Goal: Task Accomplishment & Management: Manage account settings

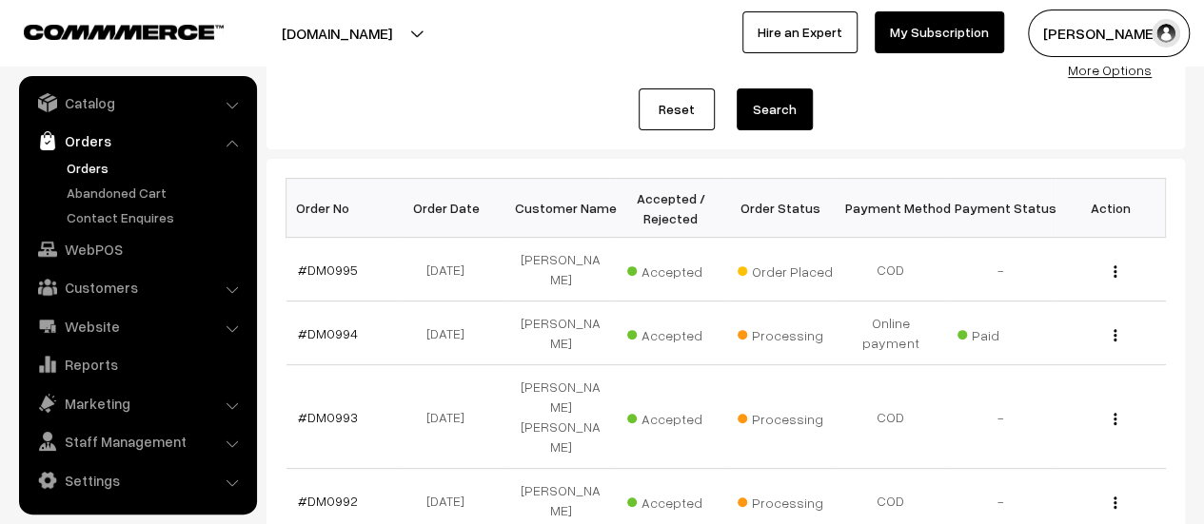
scroll to position [211, 0]
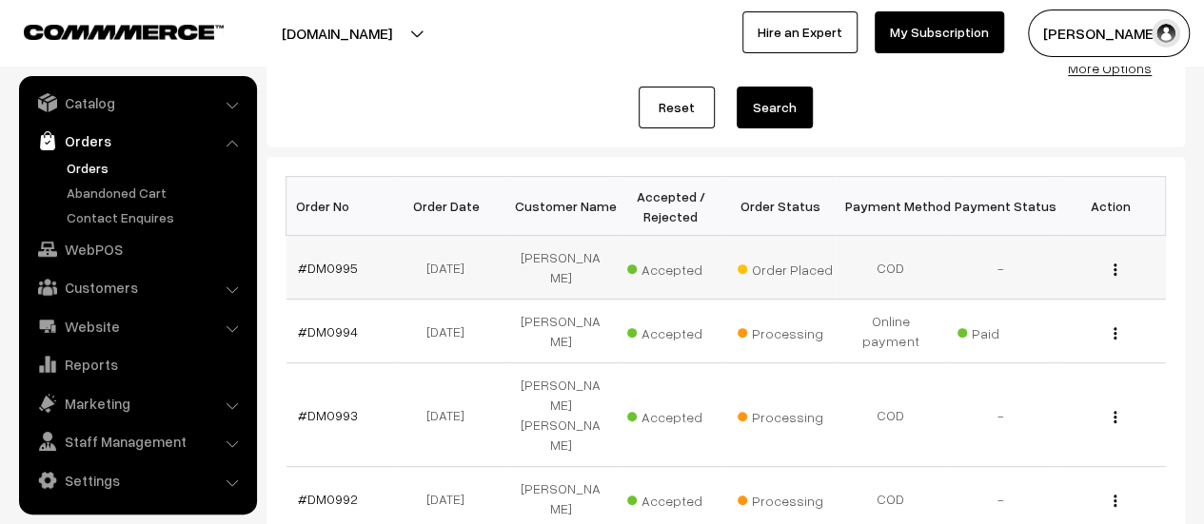
click at [320, 256] on td "#DM0995" at bounding box center [341, 268] width 110 height 64
click at [327, 267] on link "#DM0995" at bounding box center [328, 268] width 60 height 16
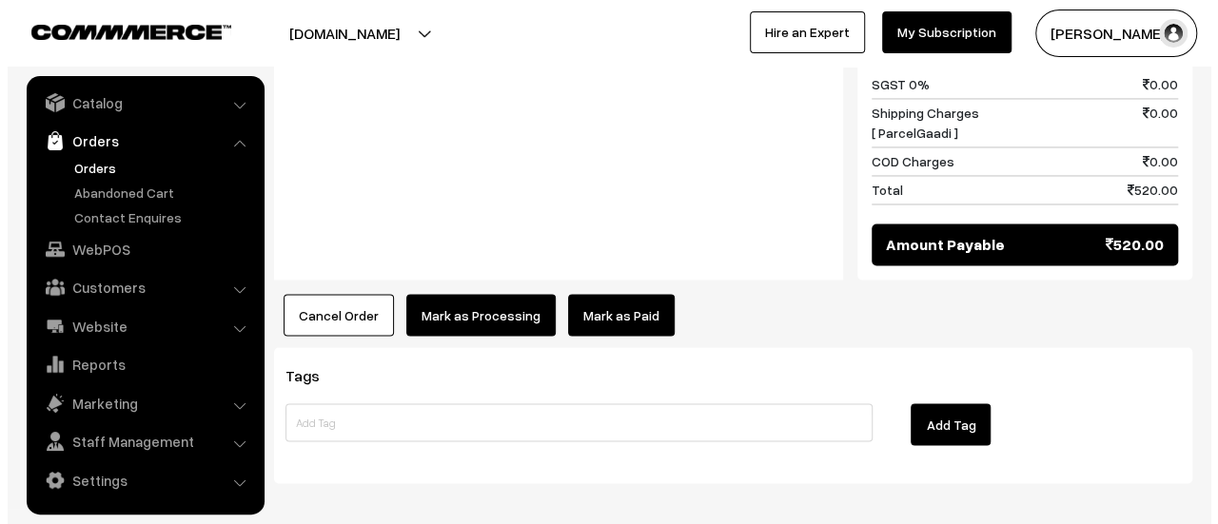
scroll to position [1567, 0]
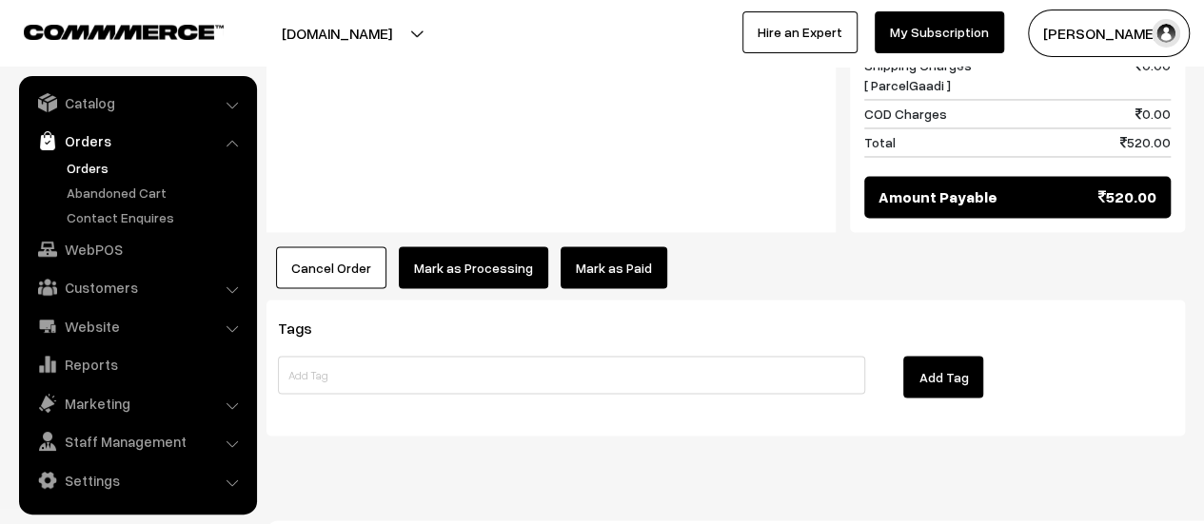
click at [463, 246] on button "Mark as Processing" at bounding box center [473, 267] width 149 height 42
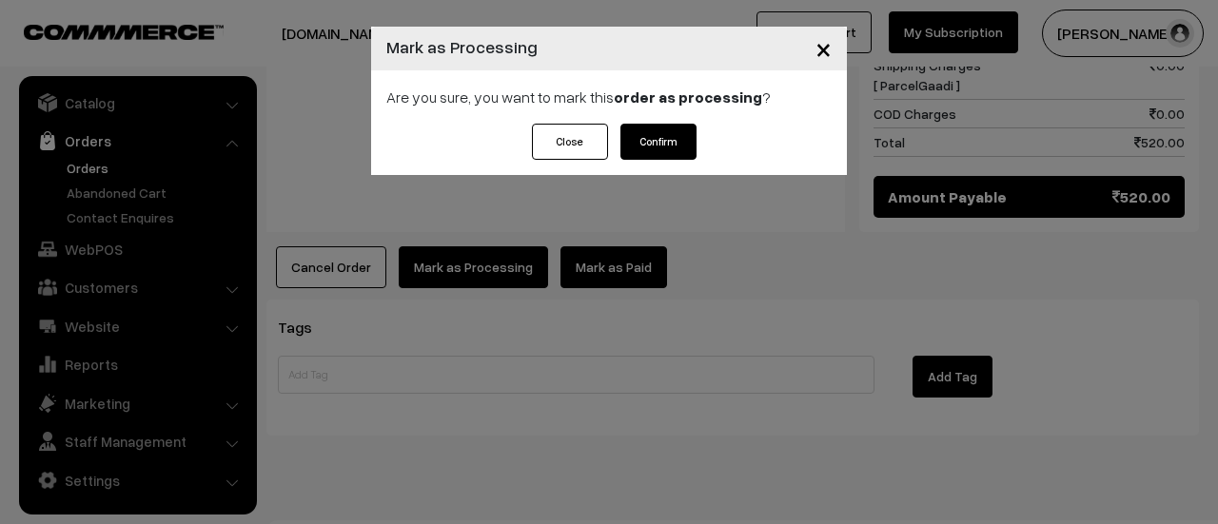
click at [660, 143] on button "Confirm" at bounding box center [659, 142] width 76 height 36
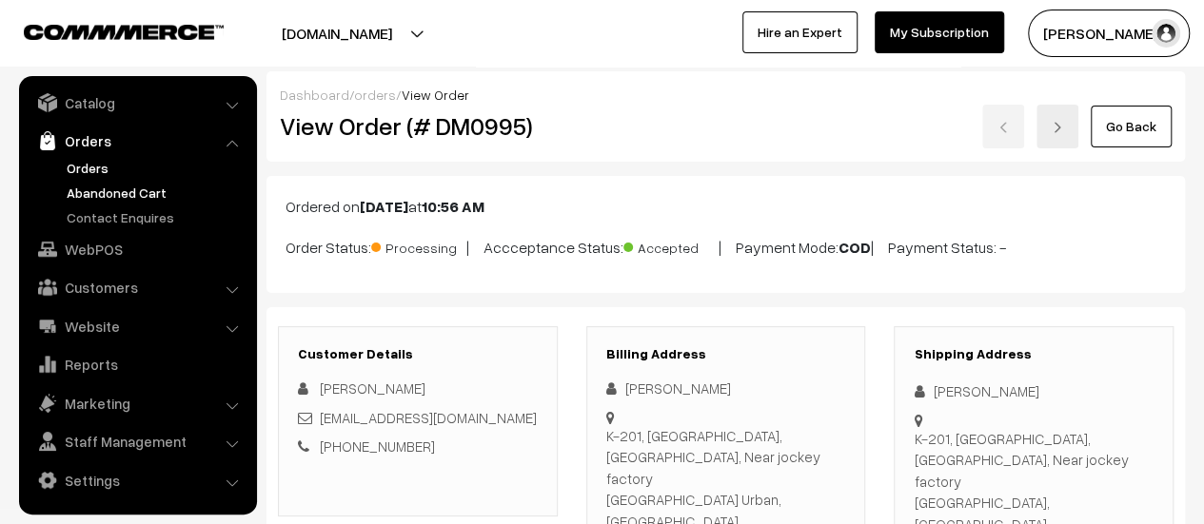
click at [97, 193] on link "Abandoned Cart" at bounding box center [156, 193] width 188 height 20
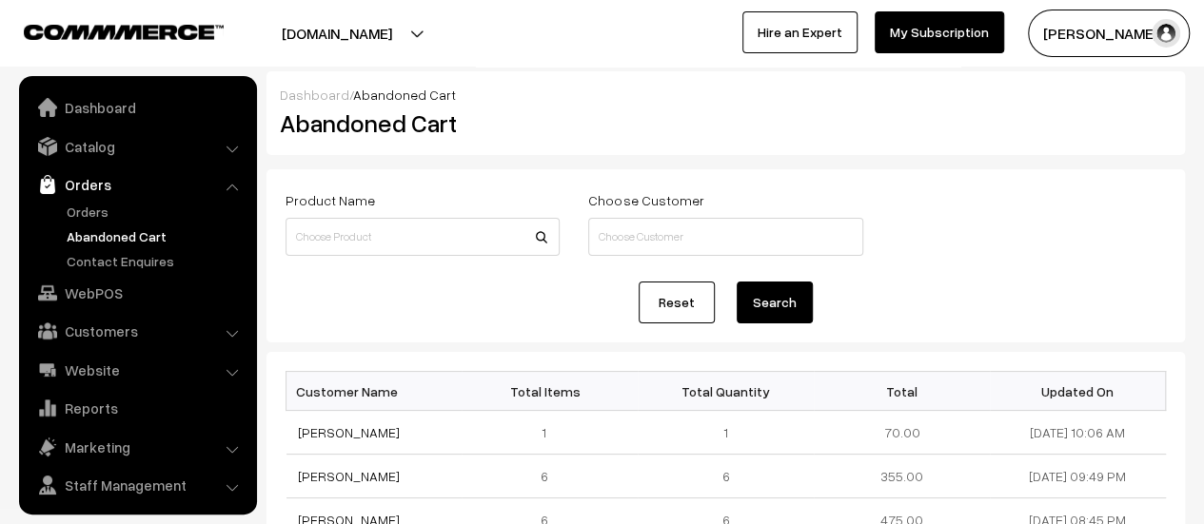
scroll to position [44, 0]
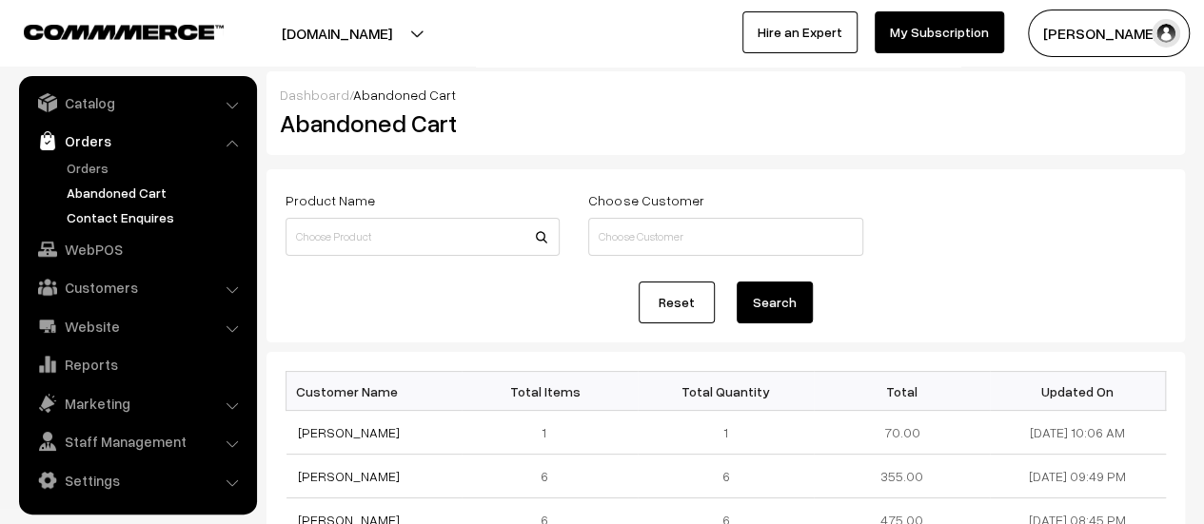
click at [132, 210] on link "Contact Enquires" at bounding box center [156, 217] width 188 height 20
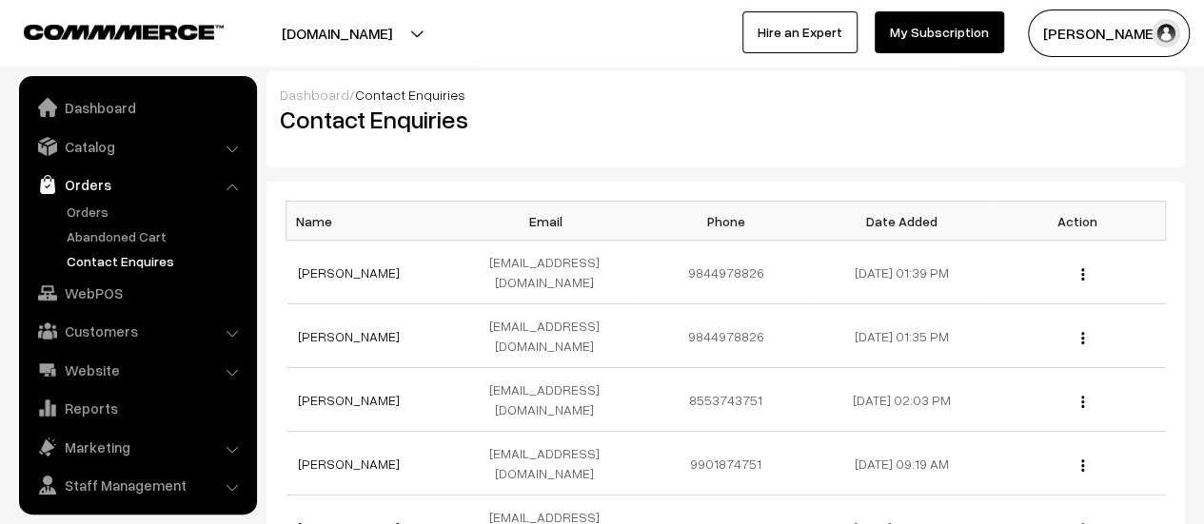
scroll to position [44, 0]
